Goal: Task Accomplishment & Management: Complete application form

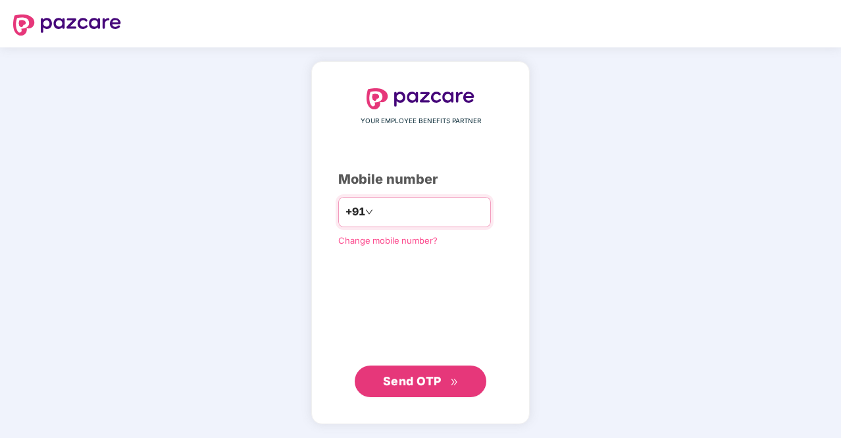
click at [372, 197] on div "+91" at bounding box center [414, 212] width 153 height 30
click at [355, 219] on div "+91" at bounding box center [414, 212] width 153 height 30
click at [384, 206] on input "number" at bounding box center [430, 211] width 108 height 21
type input "**********"
click at [423, 380] on span "Send OTP" at bounding box center [412, 381] width 59 height 14
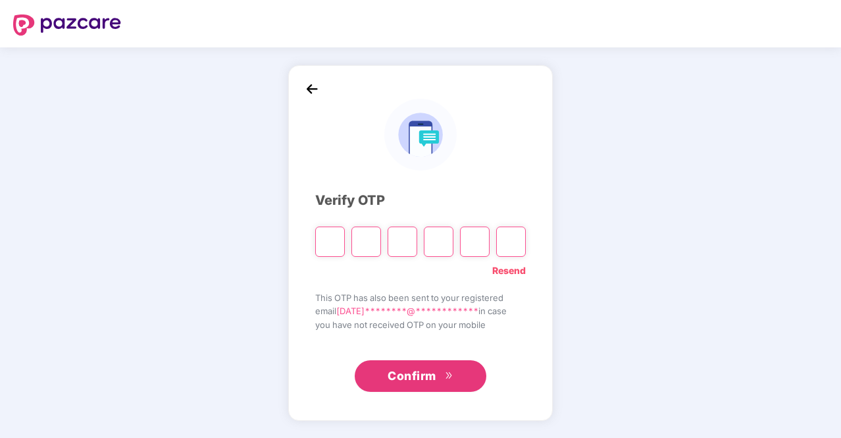
click at [333, 242] on input "Please enter verification code. Digit 1" at bounding box center [330, 241] width 30 height 30
type input "*"
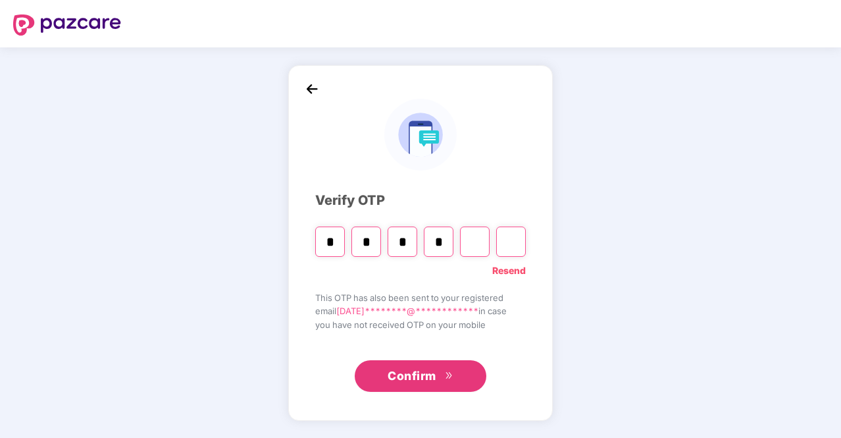
type input "*"
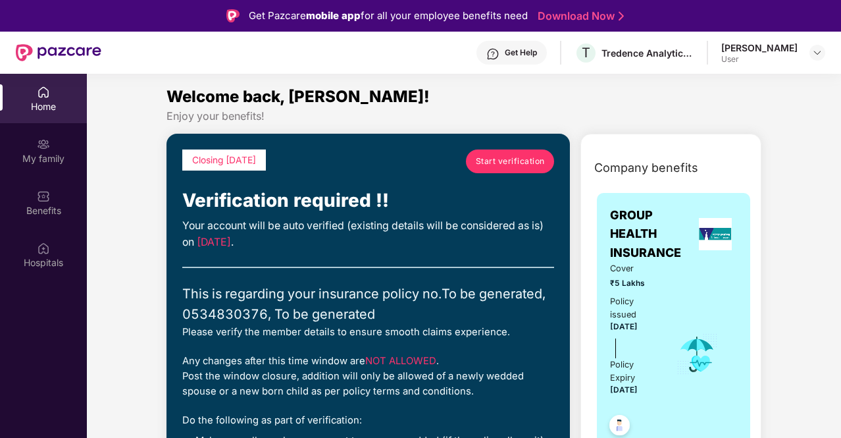
click at [496, 160] on span "Start verification" at bounding box center [510, 161] width 69 height 13
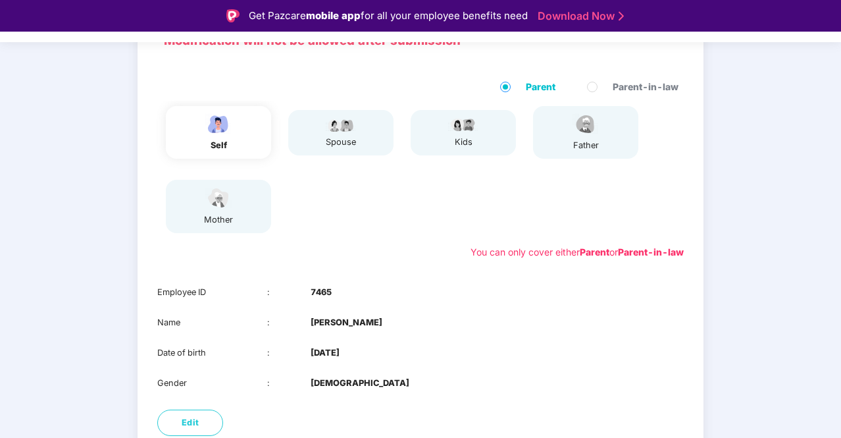
scroll to position [59, 0]
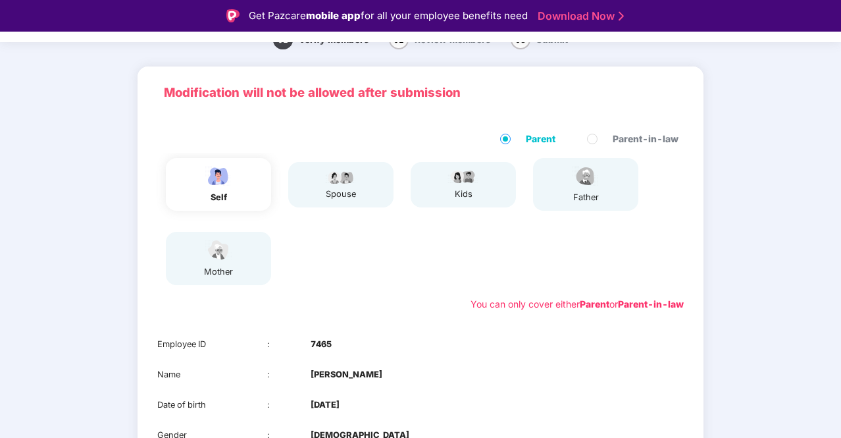
click at [342, 191] on div "spouse" at bounding box center [340, 194] width 33 height 13
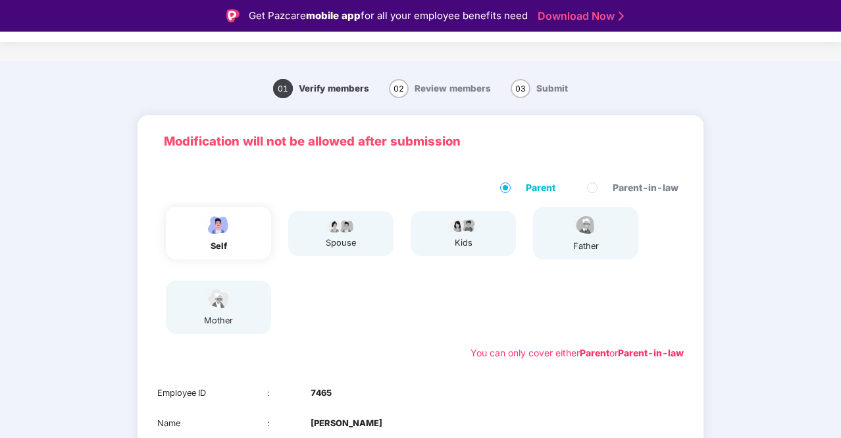
scroll to position [0, 0]
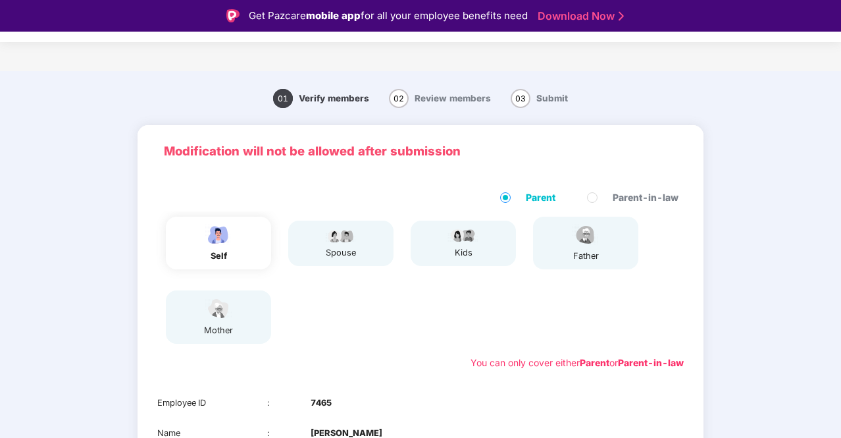
click at [221, 334] on div "mother" at bounding box center [218, 330] width 33 height 13
click at [389, 243] on div "spouse" at bounding box center [340, 242] width 105 height 45
click at [447, 242] on img at bounding box center [463, 235] width 33 height 16
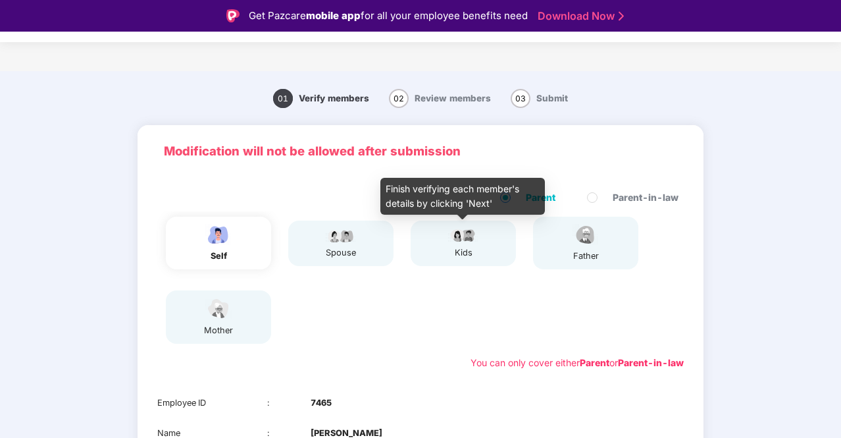
click at [606, 244] on div "father" at bounding box center [585, 243] width 105 height 53
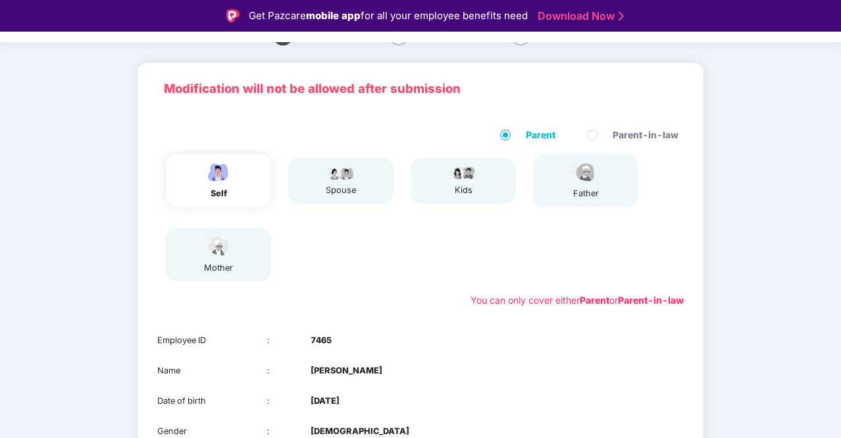
scroll to position [190, 0]
